Goal: Register for event/course

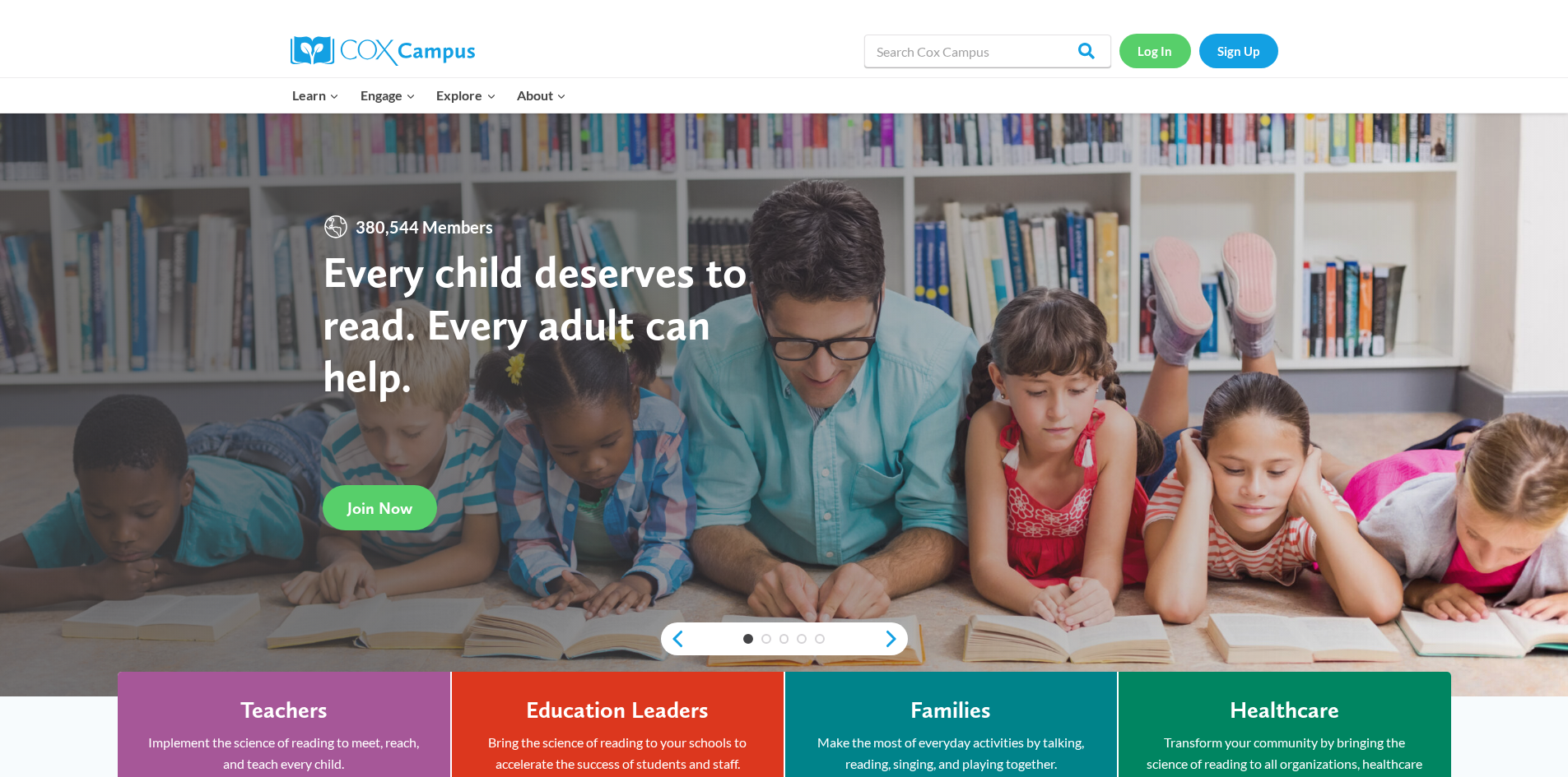
click at [1143, 43] on link "Log In" at bounding box center [1155, 51] width 71 height 34
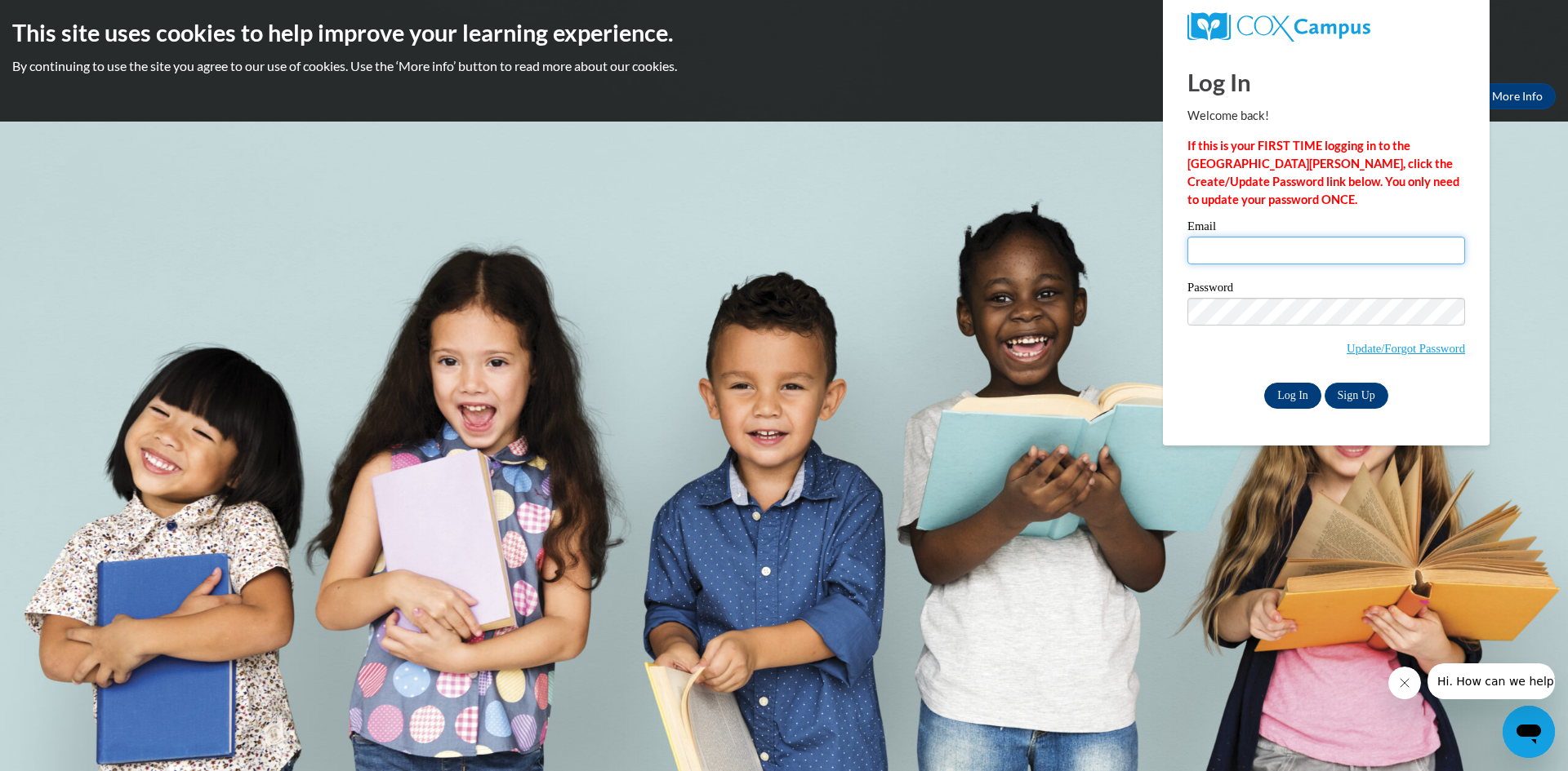
type input "kretzlaff@clintonville.k12.wi.us"
click at [1293, 391] on input "Log In" at bounding box center [1293, 396] width 57 height 26
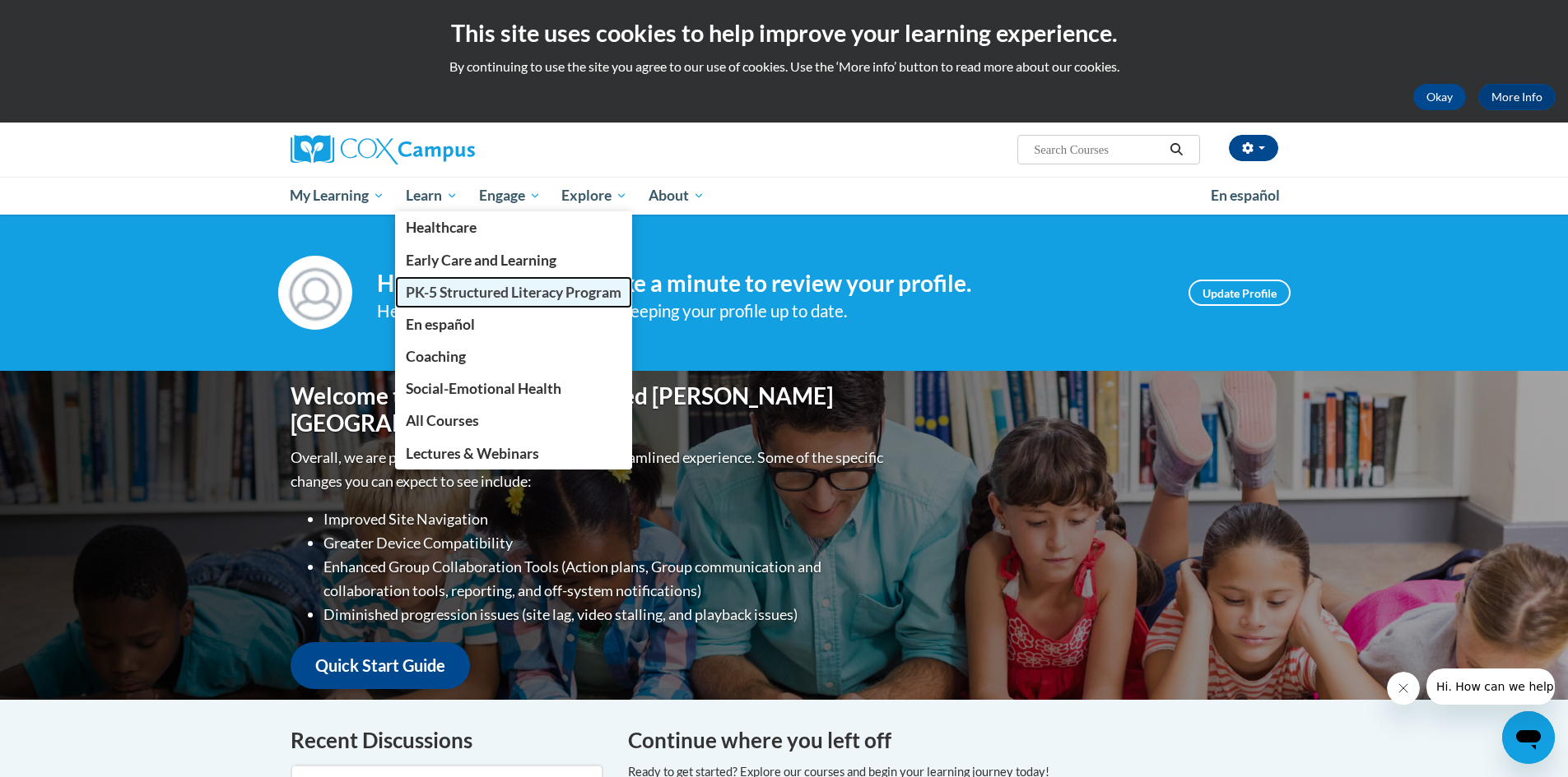
click at [438, 299] on span "PK-5 Structured Literacy Program" at bounding box center [512, 293] width 215 height 17
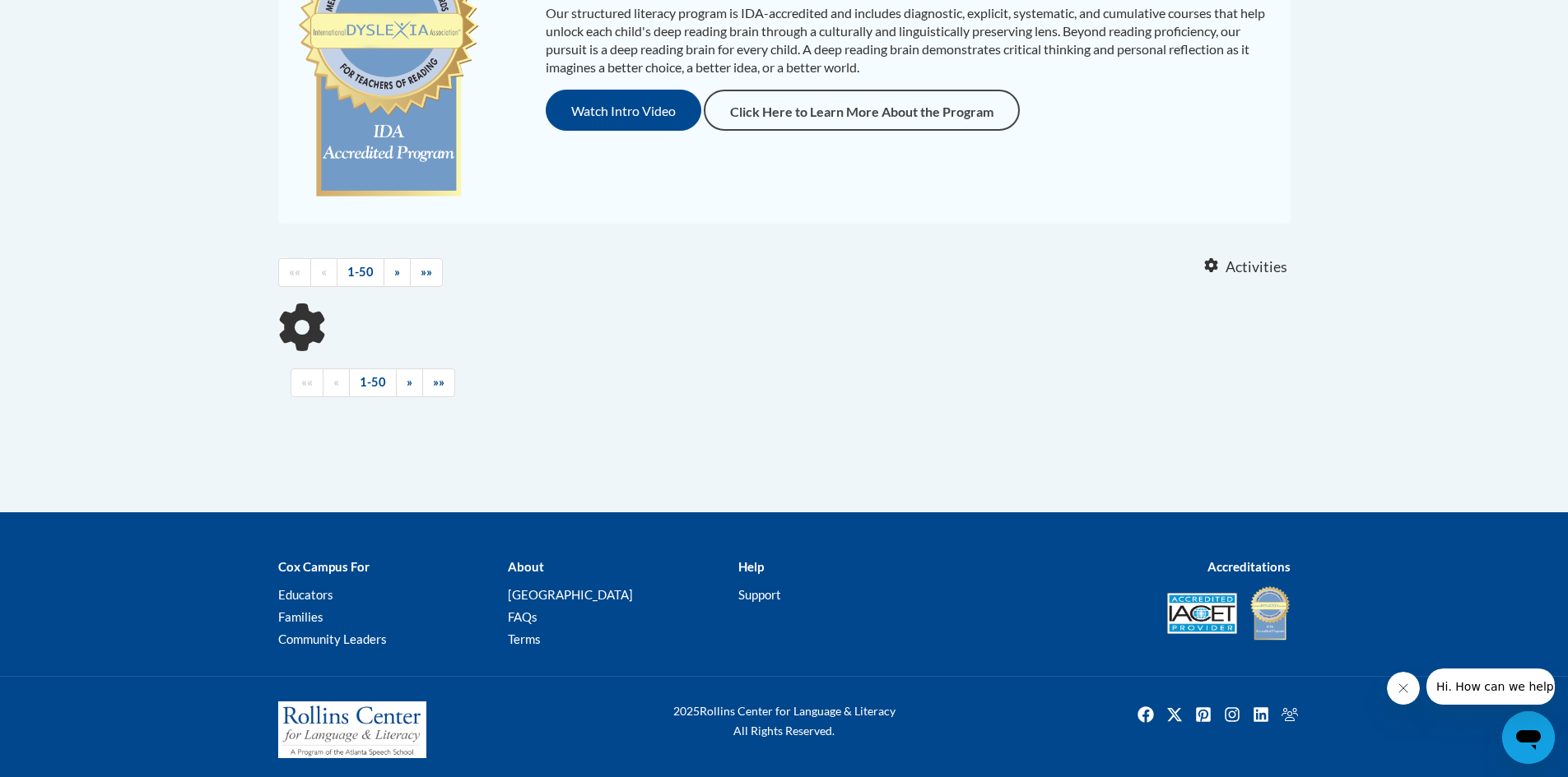
scroll to position [463, 0]
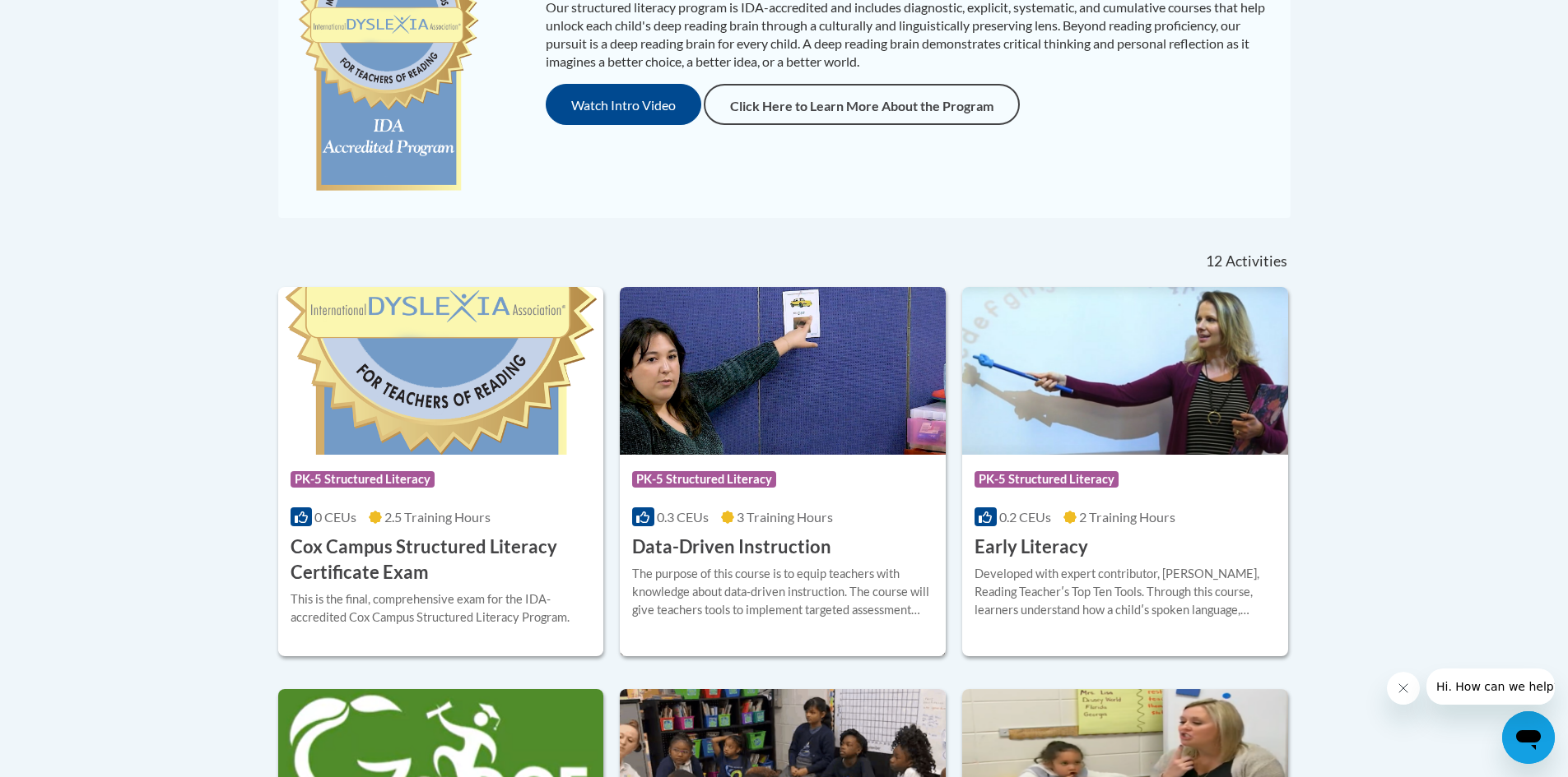
click at [750, 546] on h3 "Data-Driven Instruction" at bounding box center [731, 547] width 199 height 25
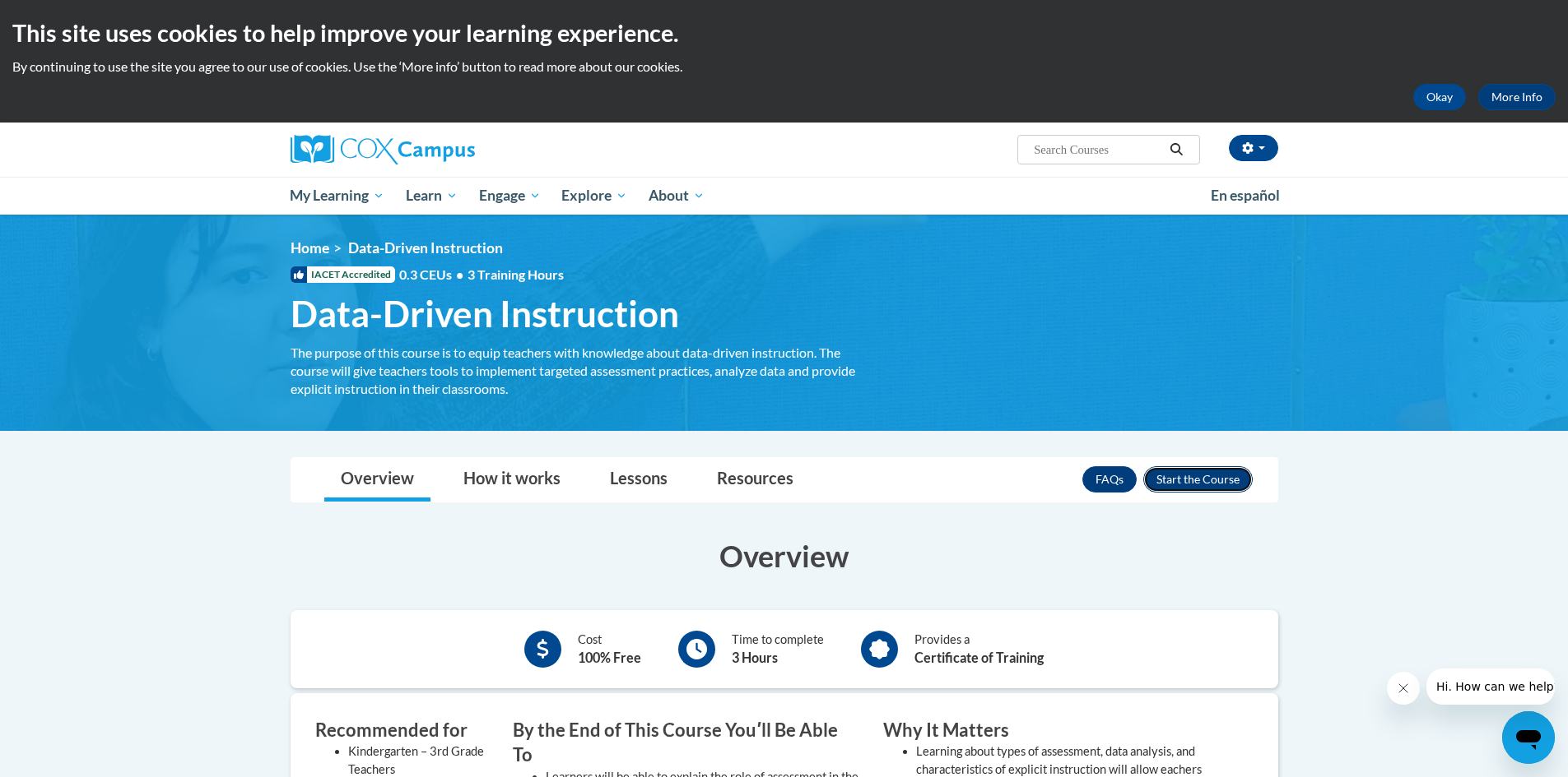
click at [1221, 478] on button "Enroll" at bounding box center [1198, 479] width 110 height 26
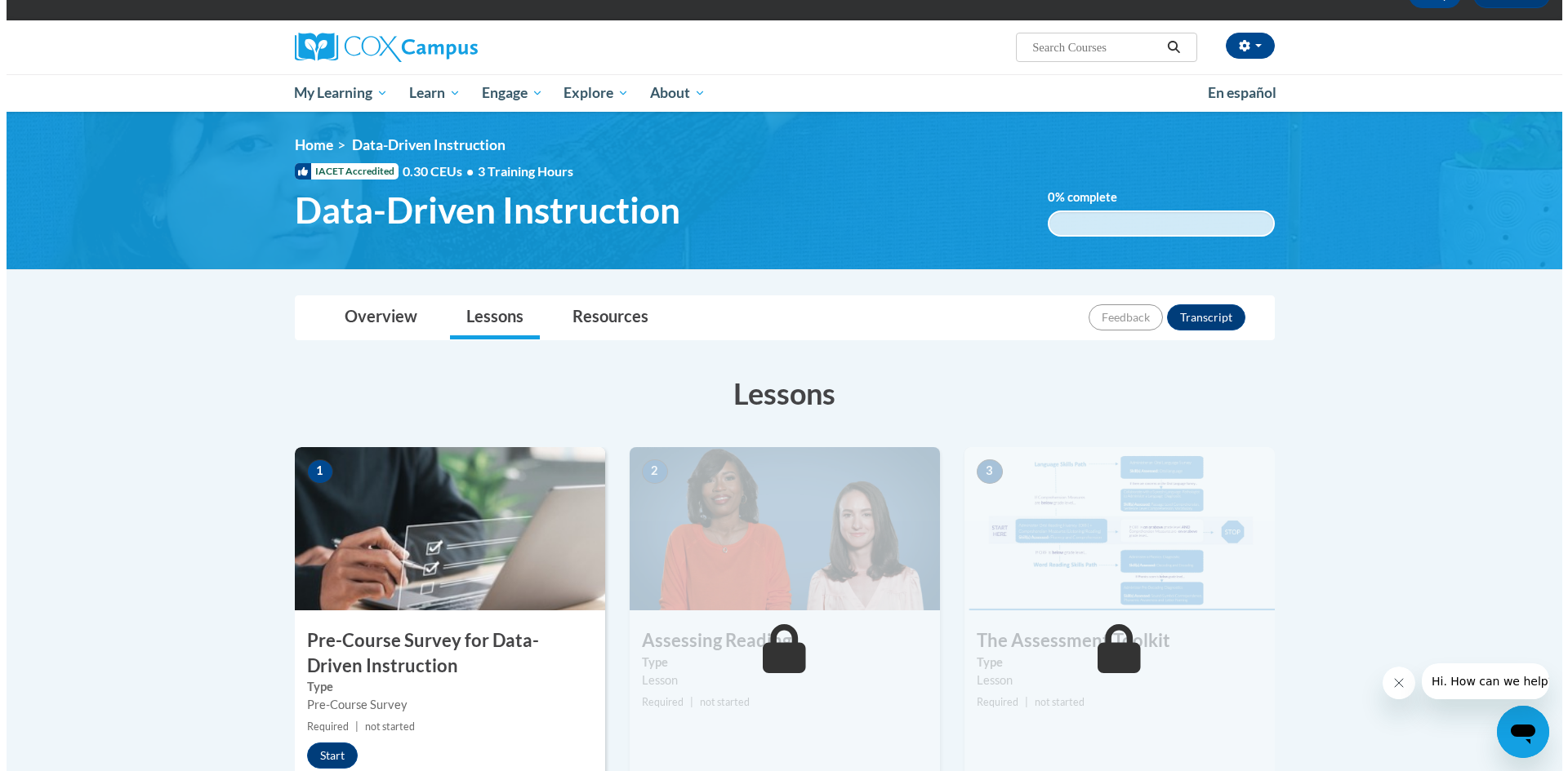
scroll to position [245, 0]
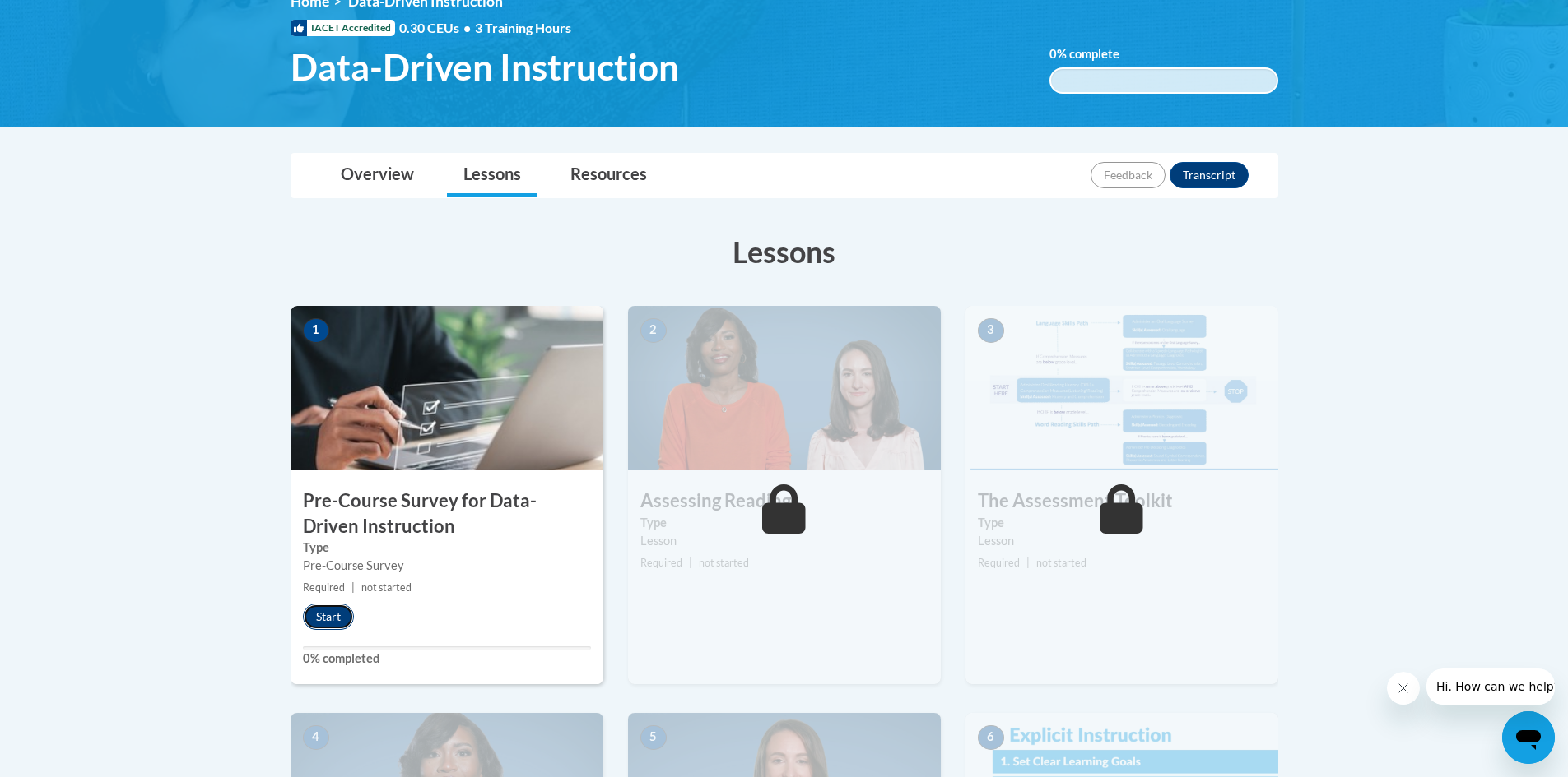
click at [309, 615] on button "Start" at bounding box center [328, 617] width 51 height 26
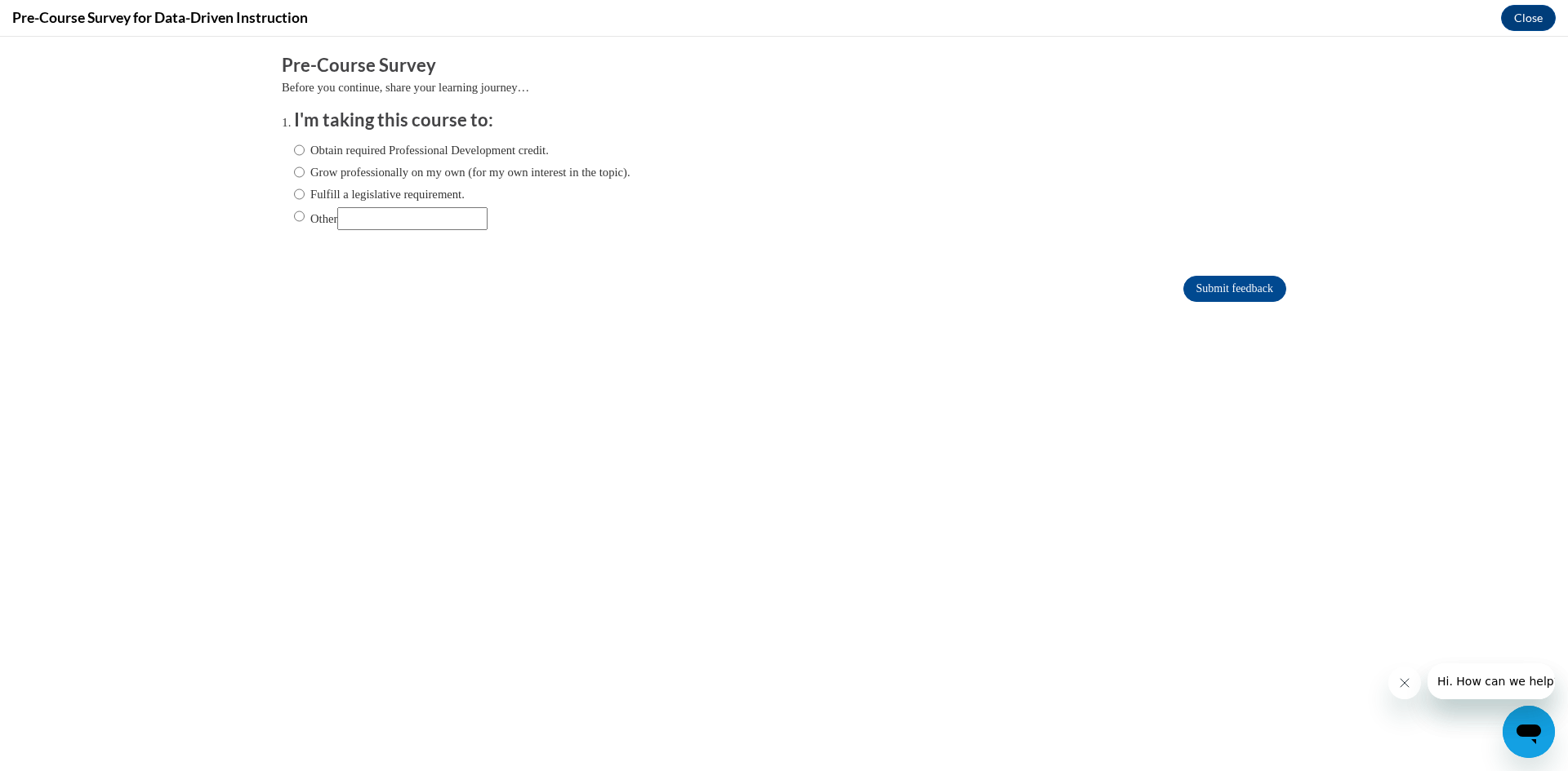
scroll to position [0, 0]
click at [294, 201] on input "Fulfill a legislative requirement." at bounding box center [299, 194] width 10 height 18
radio input "true"
click at [1264, 287] on input "Submit feedback" at bounding box center [1234, 289] width 103 height 26
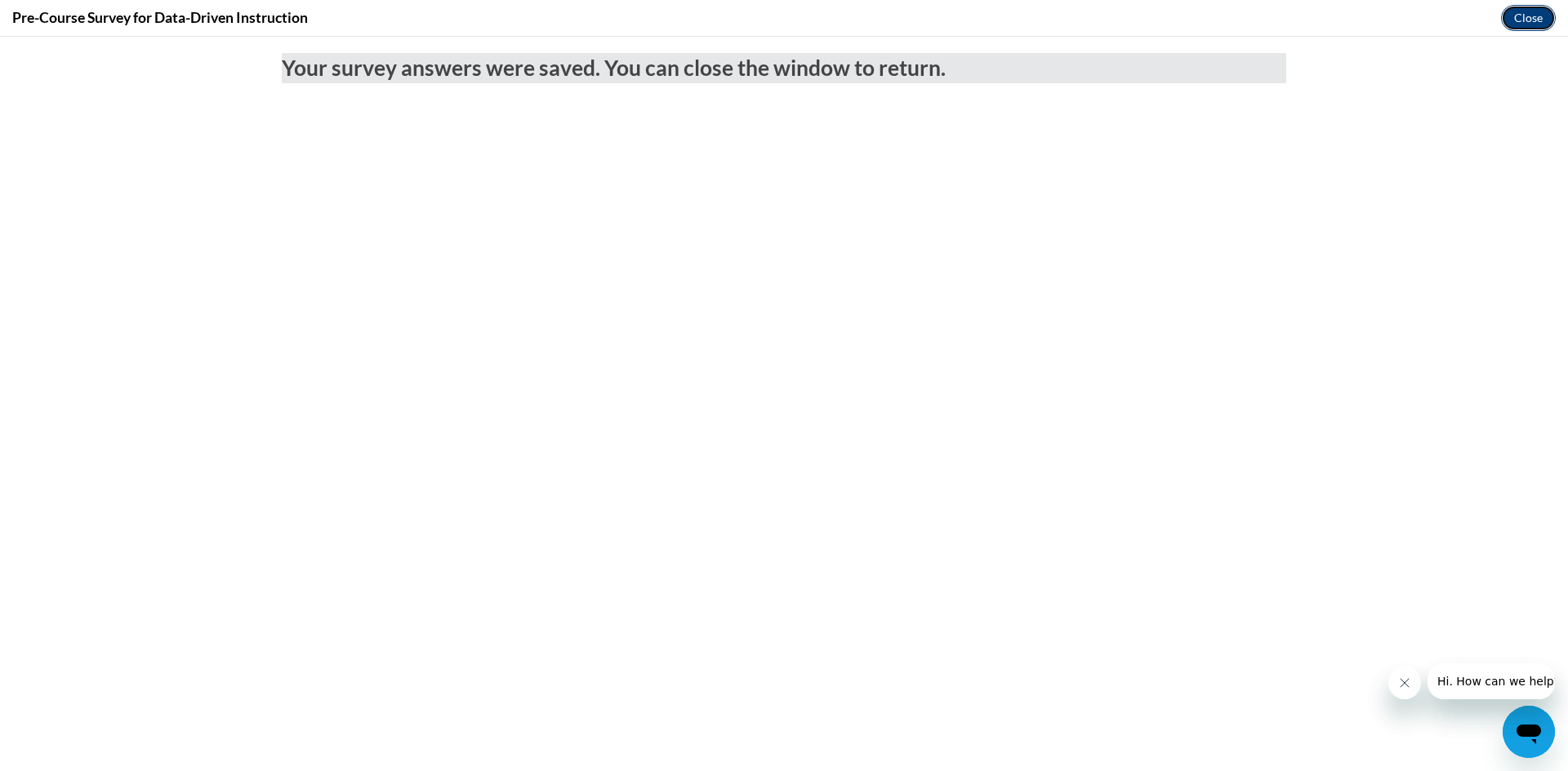
click at [1534, 10] on button "Close" at bounding box center [1527, 18] width 54 height 26
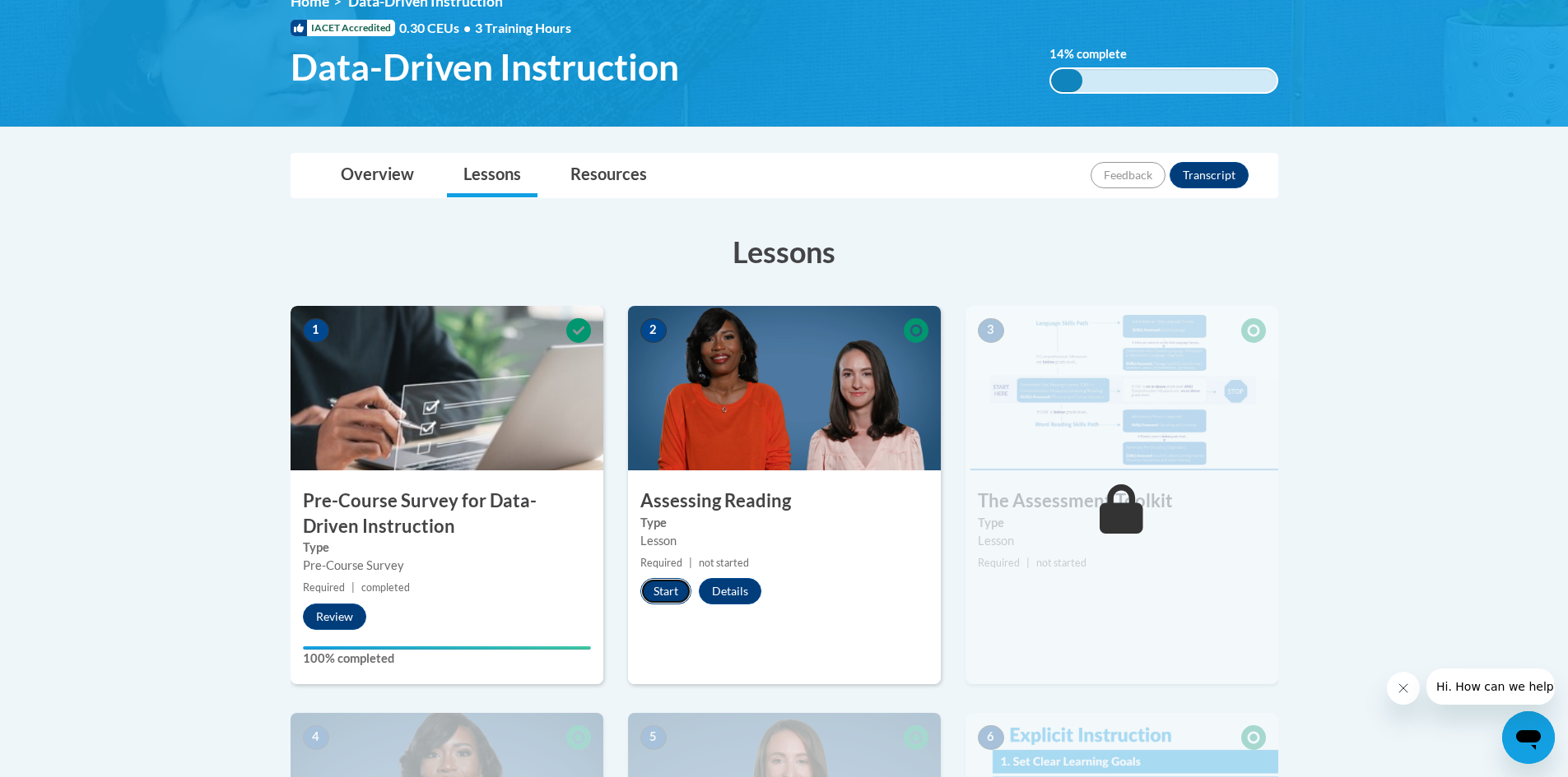
click at [648, 593] on button "Start" at bounding box center [666, 591] width 51 height 26
